Goal: Task Accomplishment & Management: Manage account settings

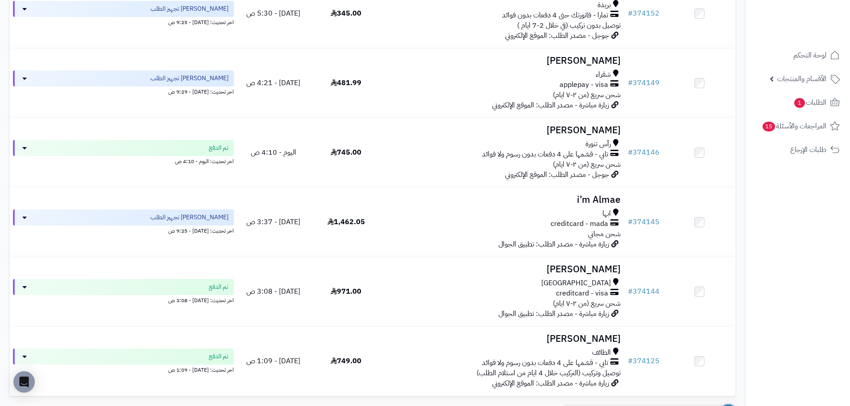
scroll to position [491, 0]
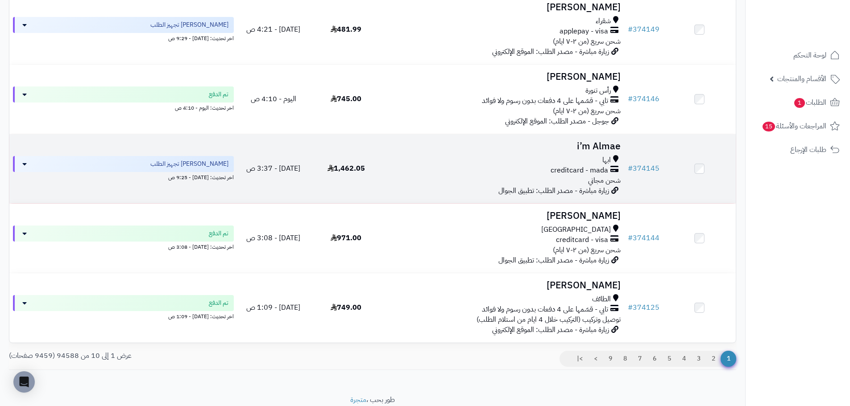
click at [389, 166] on div "ابها" at bounding box center [503, 160] width 235 height 10
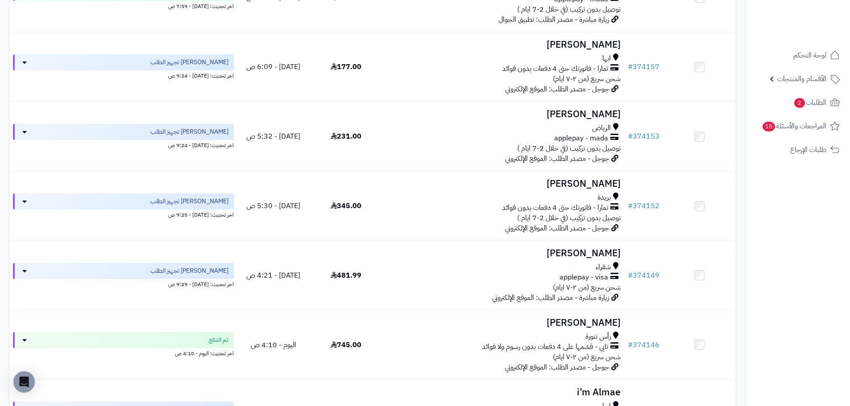
scroll to position [530, 0]
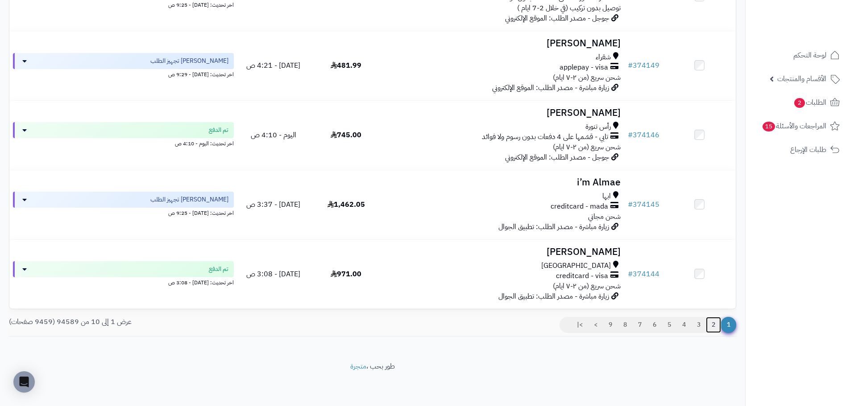
click at [715, 326] on link "2" at bounding box center [713, 325] width 15 height 16
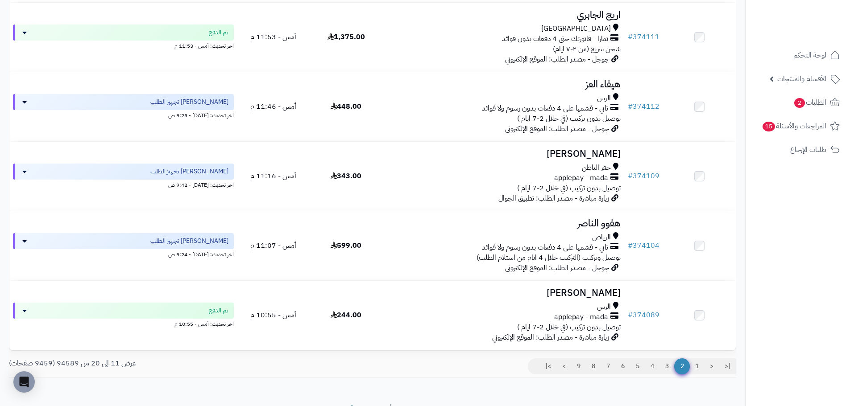
scroll to position [530, 0]
